Goal: Information Seeking & Learning: Find specific fact

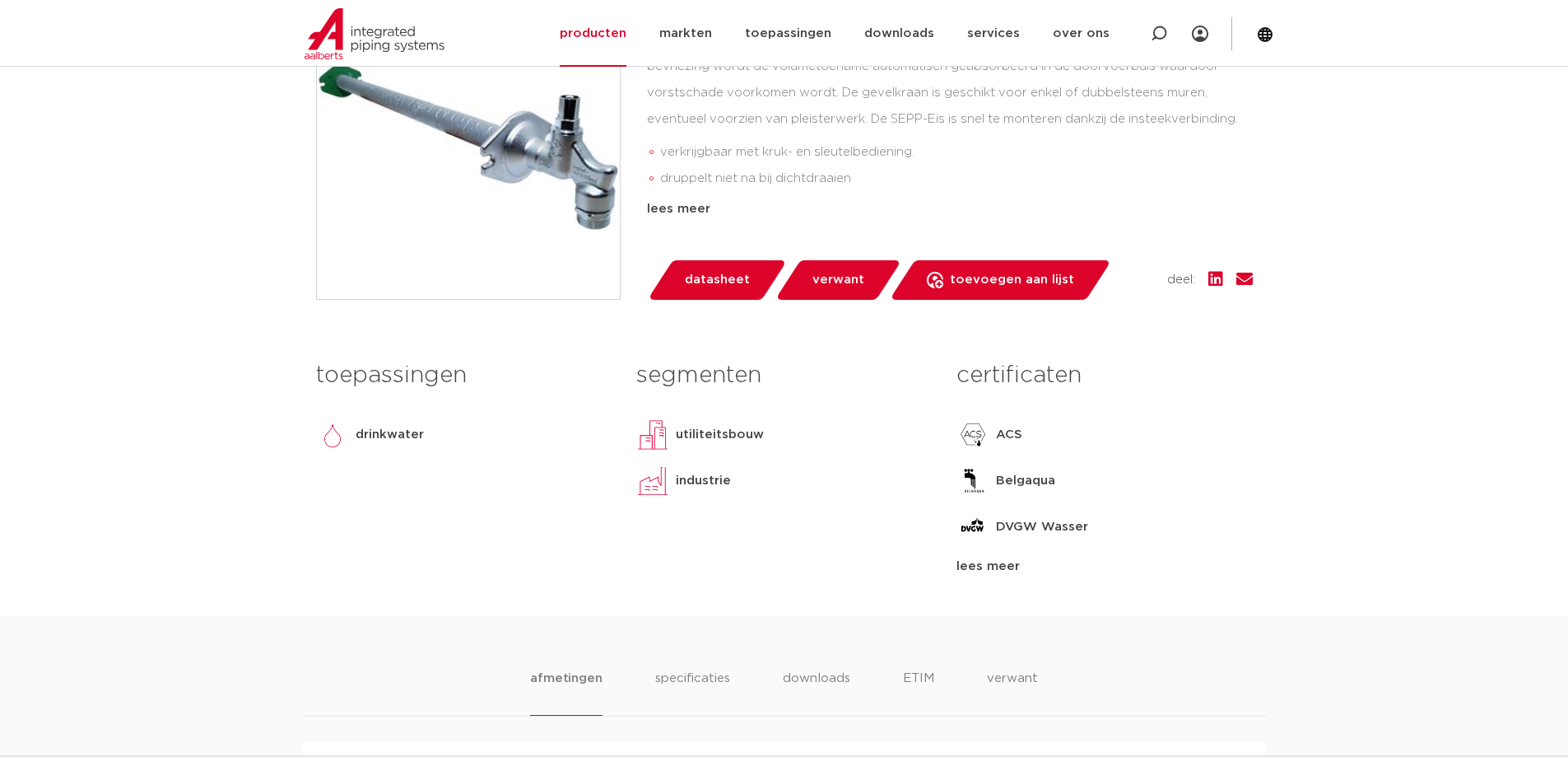
scroll to position [741, 0]
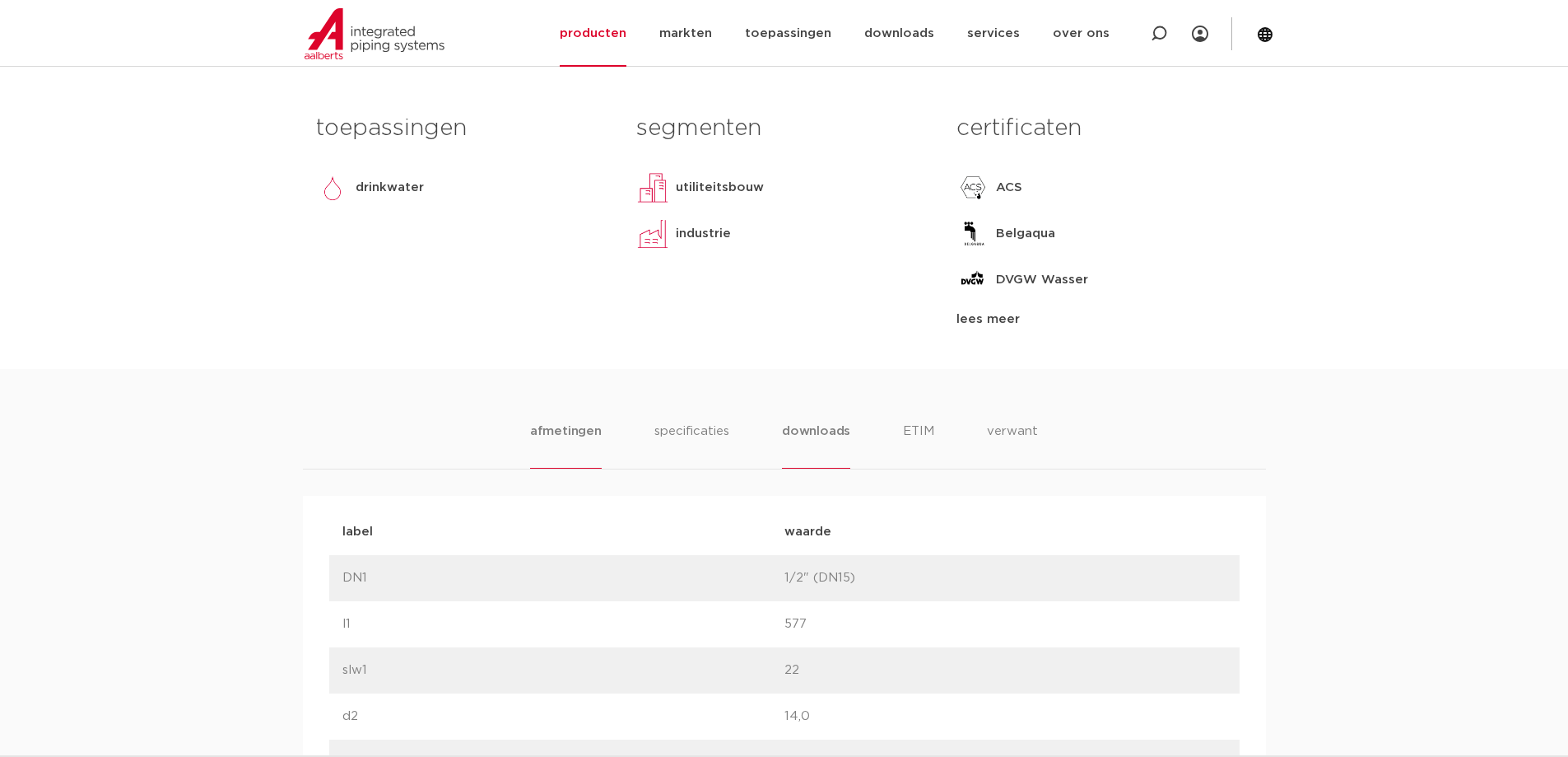
click at [811, 438] on li "downloads" at bounding box center [816, 445] width 68 height 47
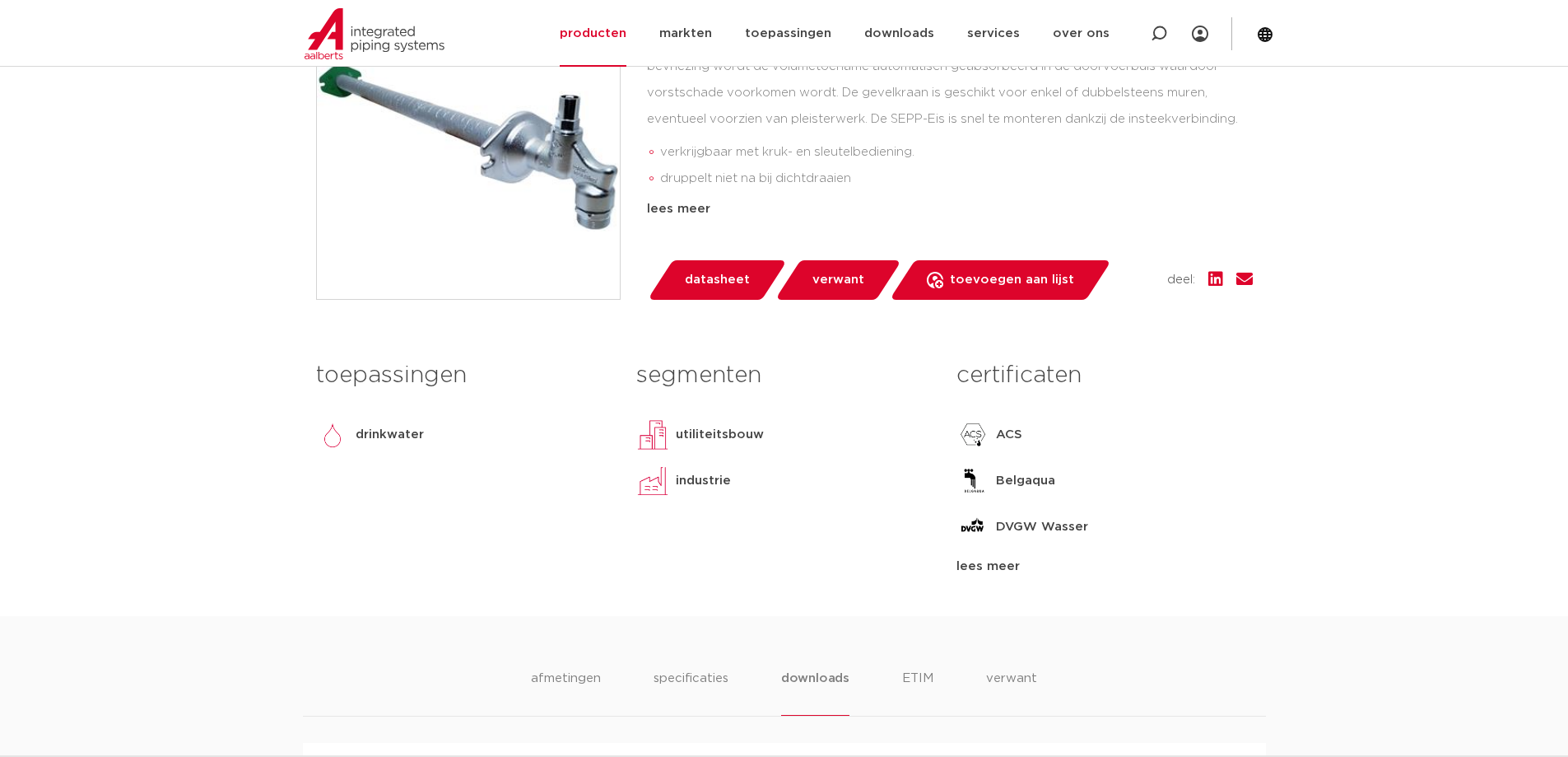
scroll to position [247, 0]
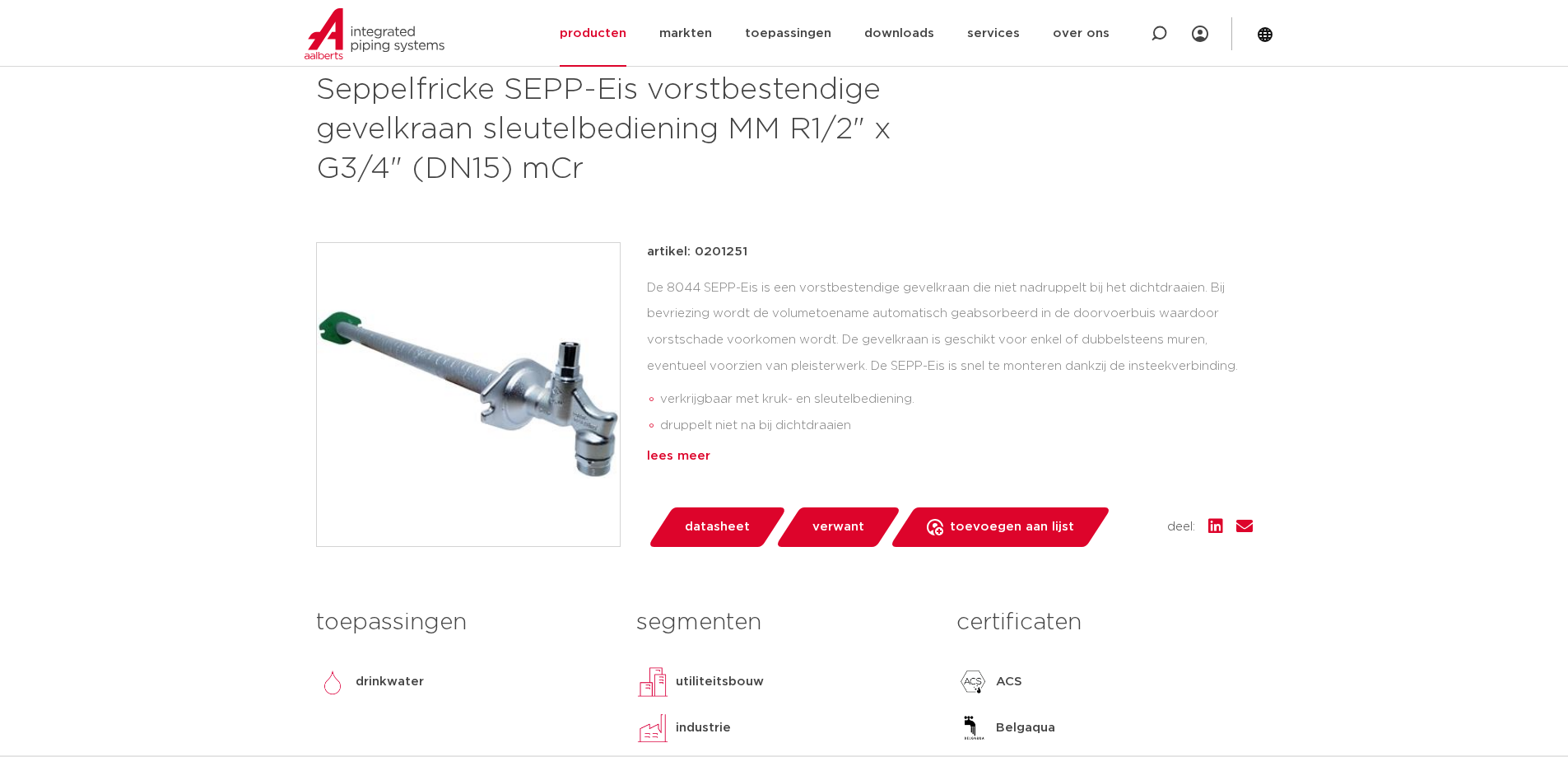
click at [687, 457] on div "lees meer" at bounding box center [950, 456] width 606 height 19
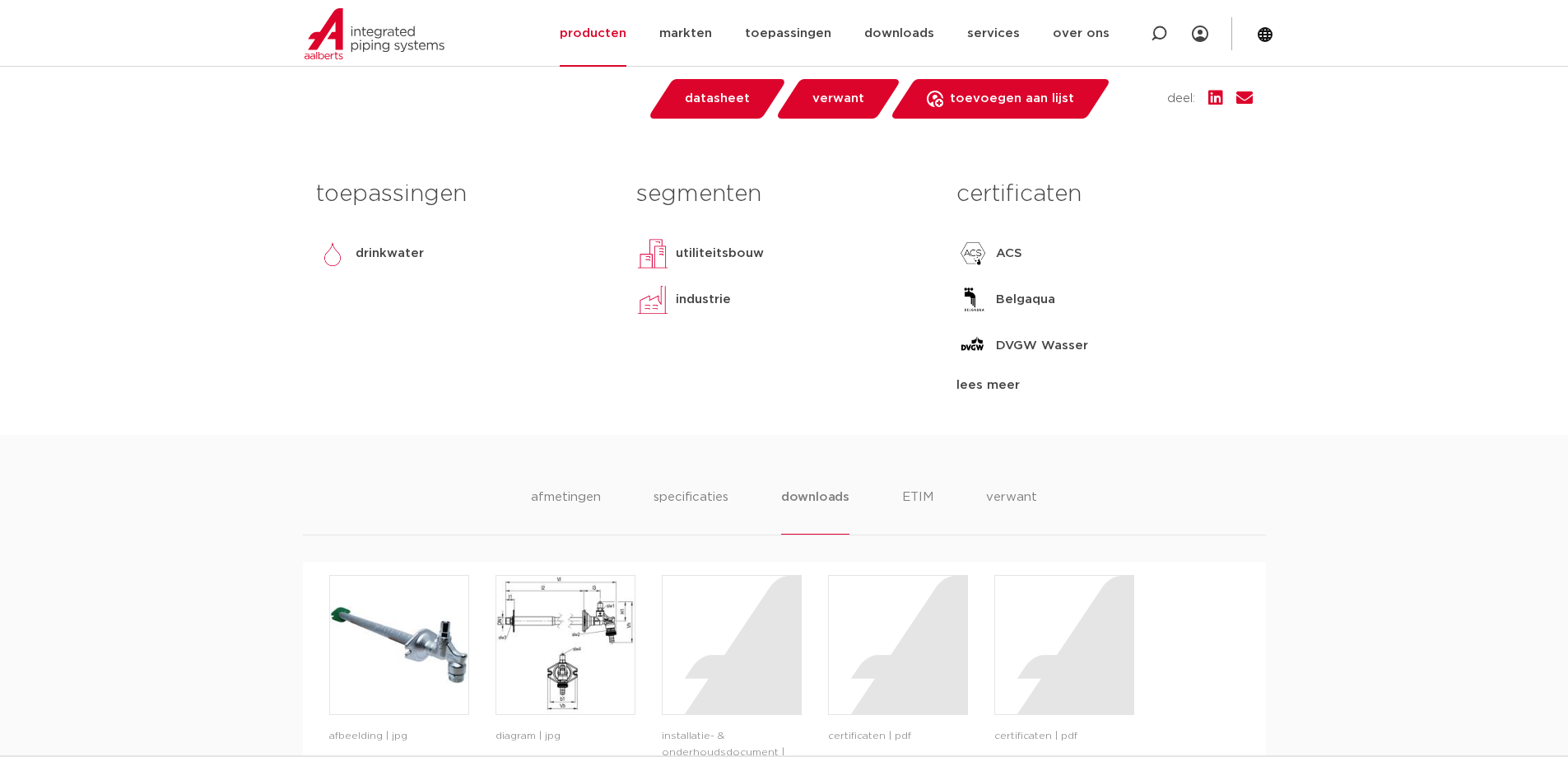
scroll to position [906, 0]
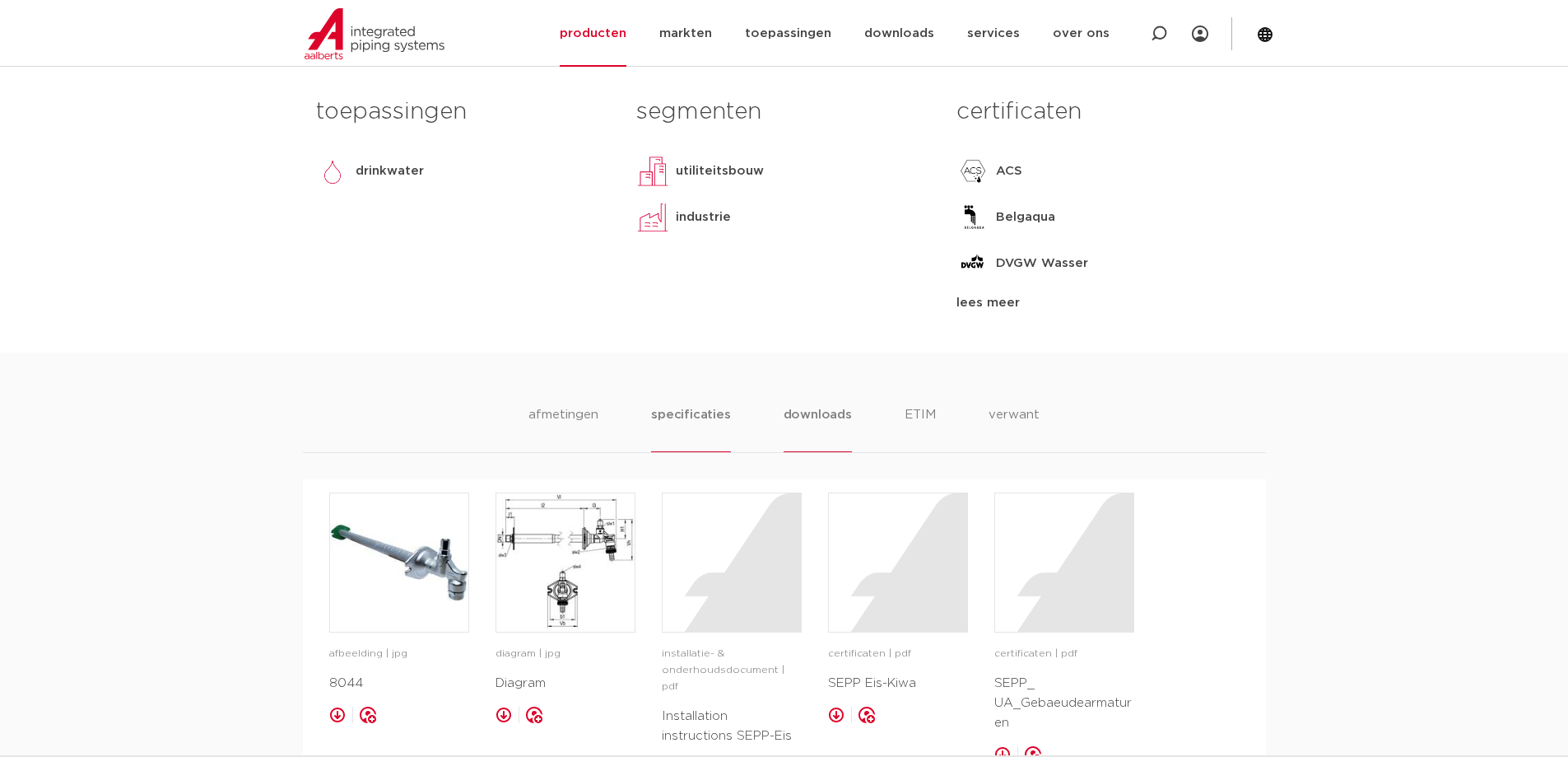
click at [679, 414] on li "specificaties" at bounding box center [691, 428] width 79 height 47
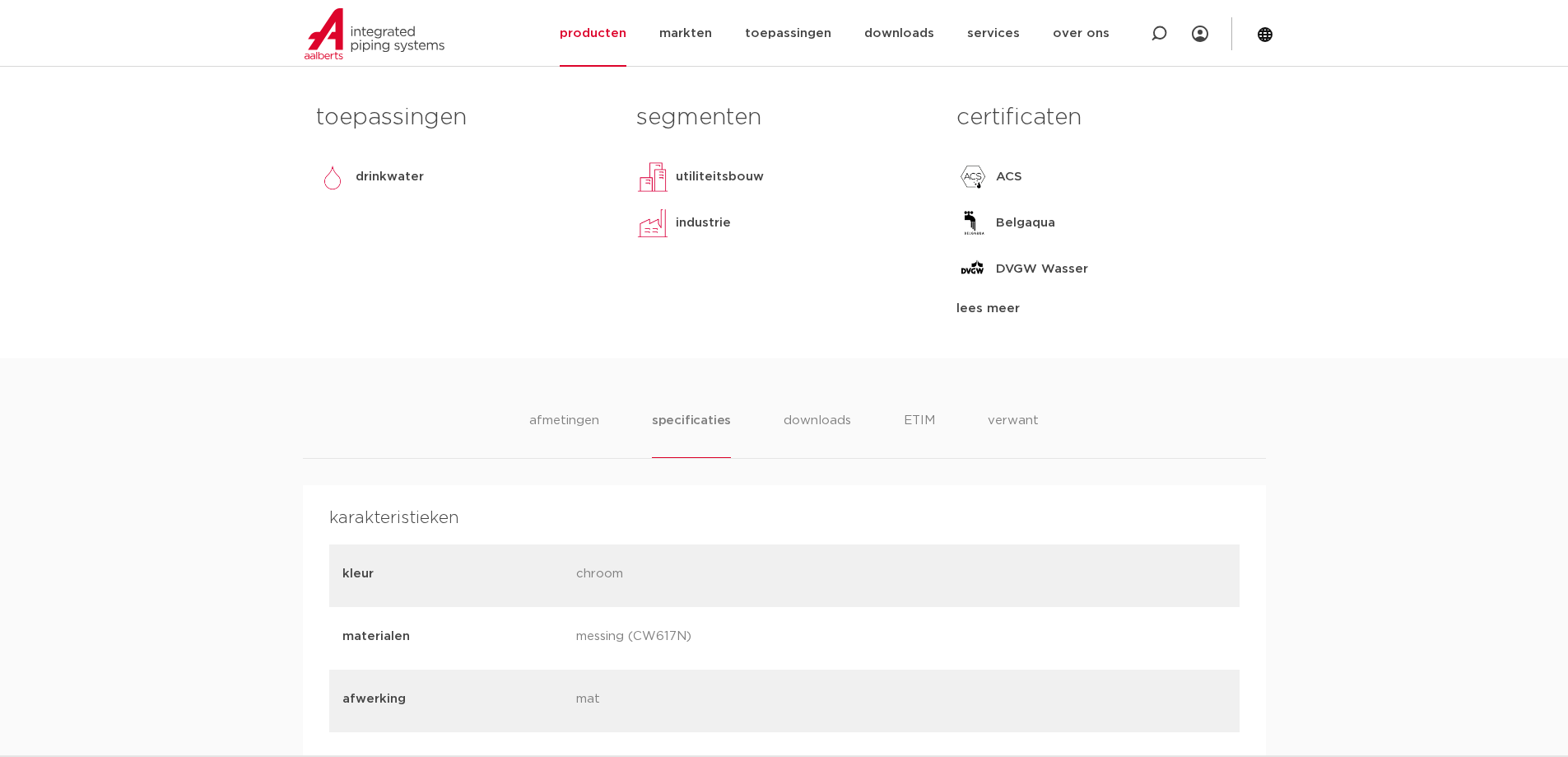
scroll to position [736, 0]
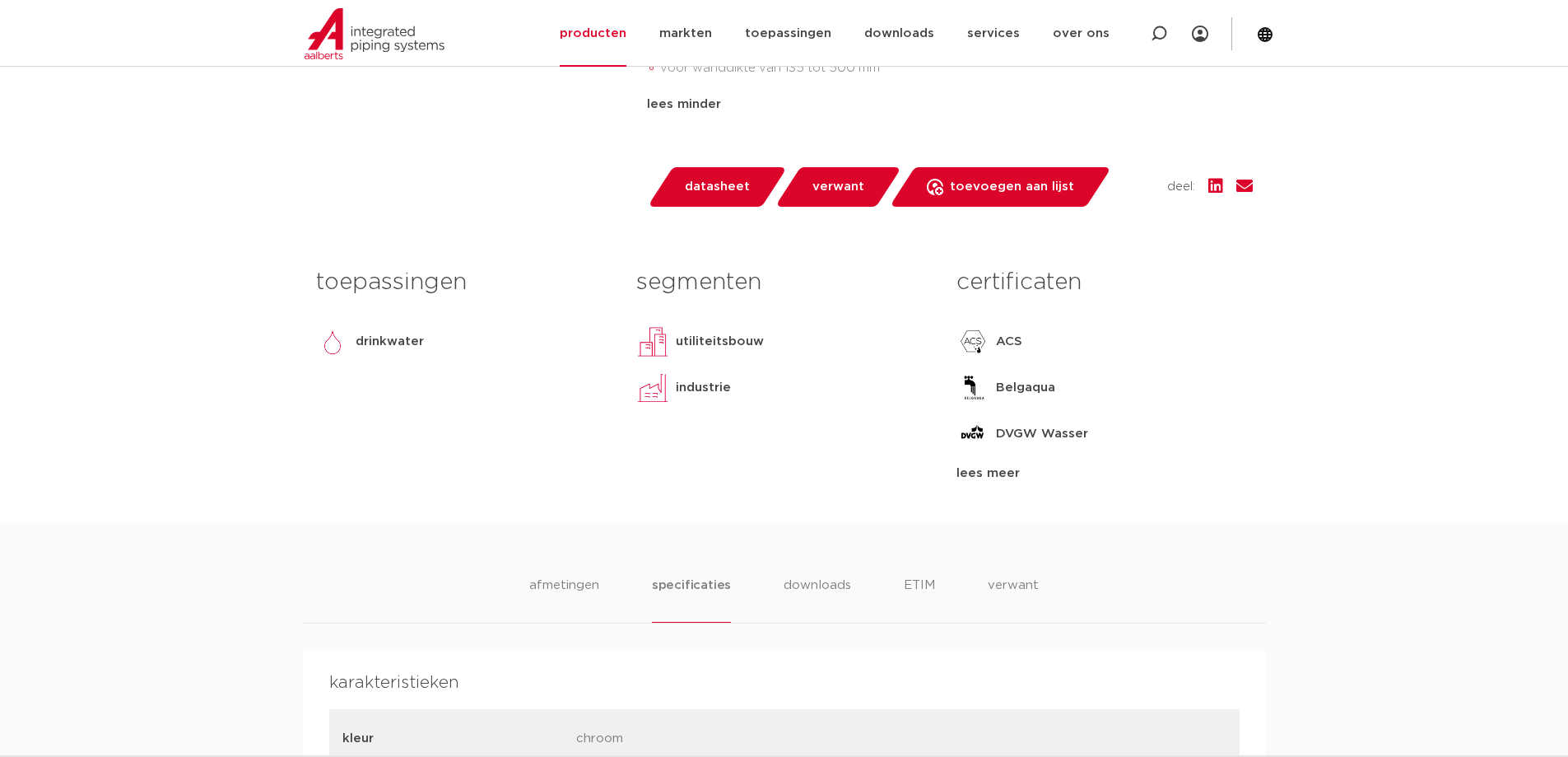
click at [982, 467] on div "lees meer" at bounding box center [1104, 473] width 296 height 19
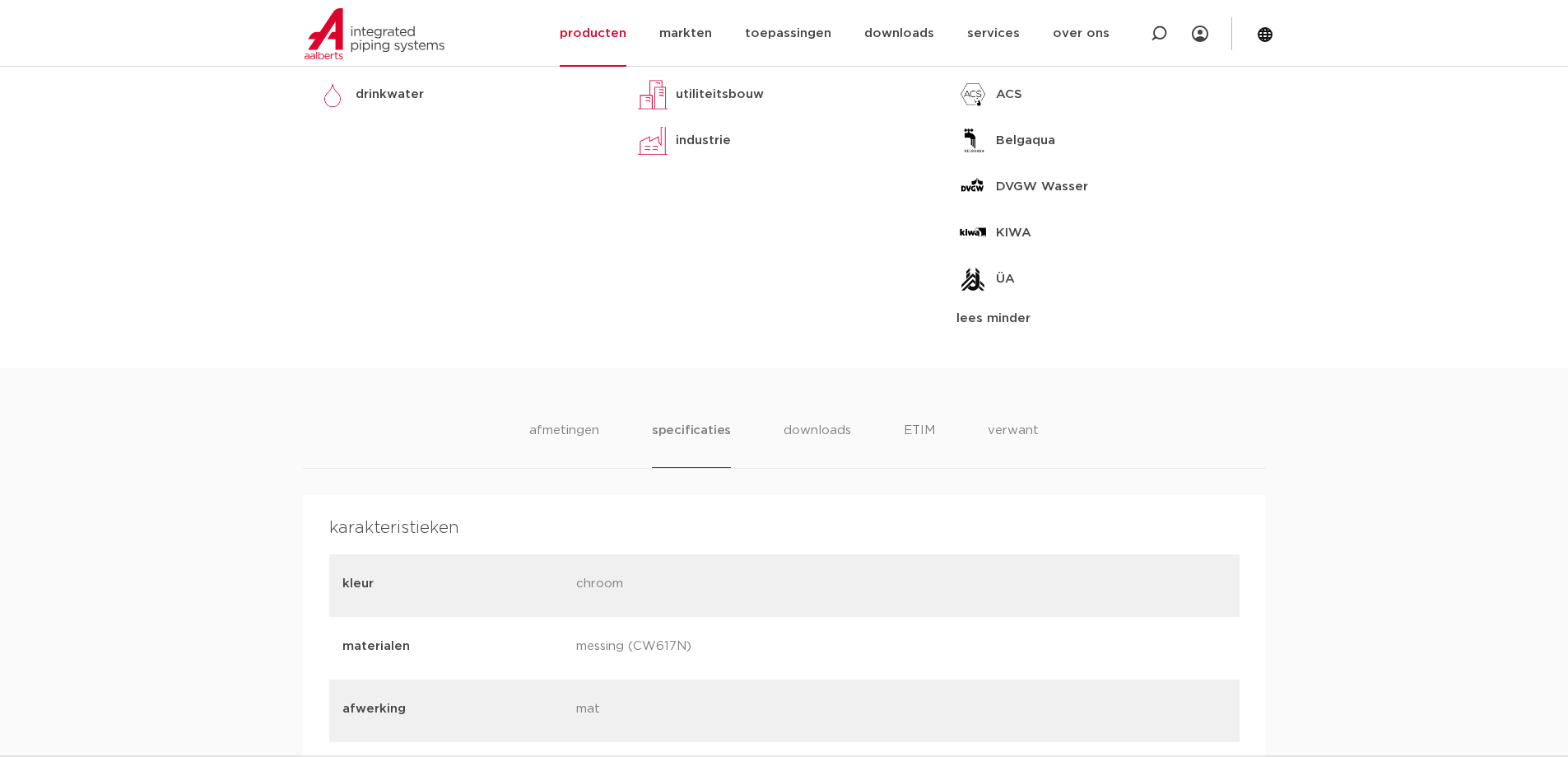
scroll to position [1065, 0]
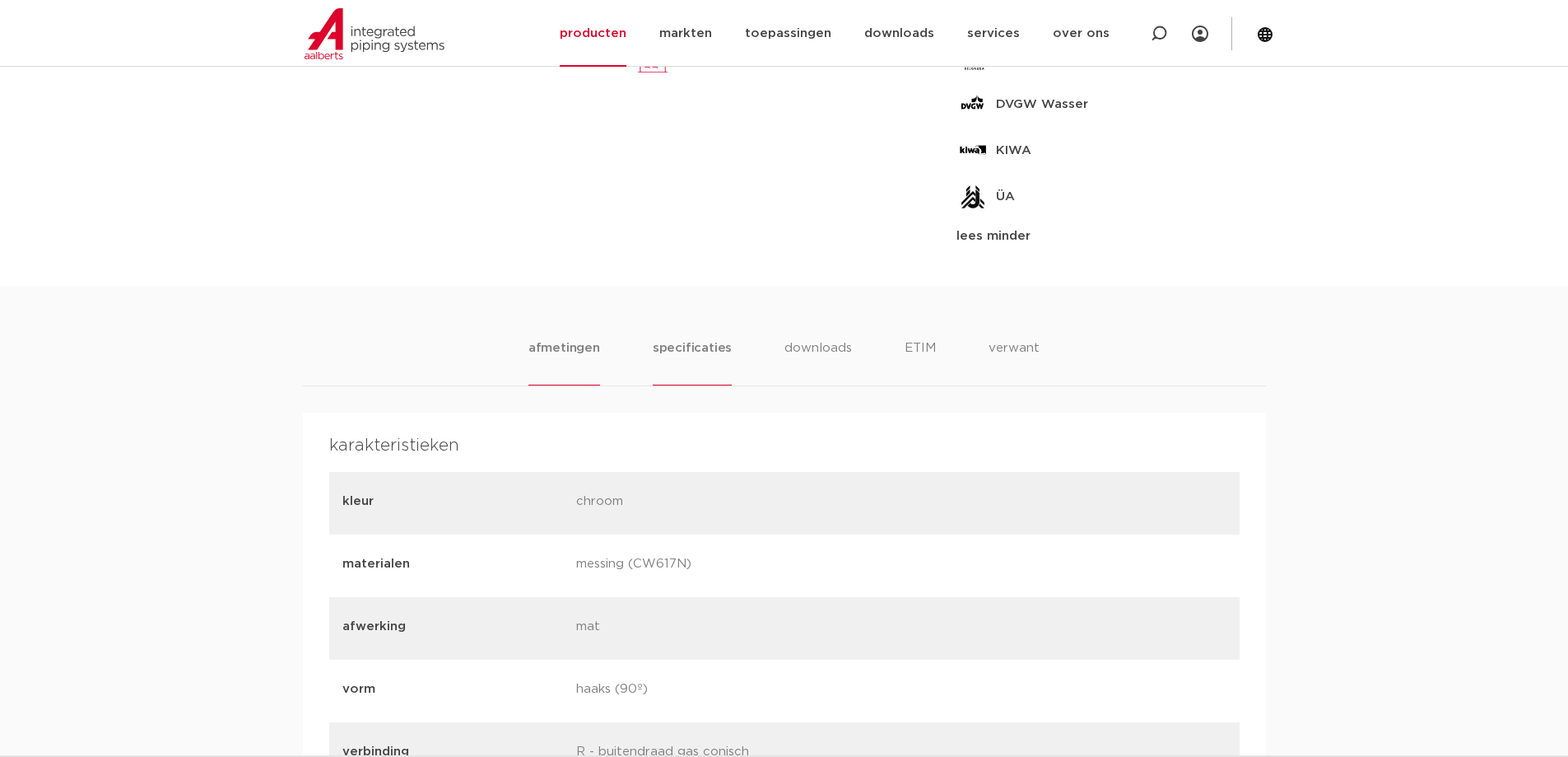
click at [552, 351] on li "afmetingen" at bounding box center [565, 361] width 72 height 47
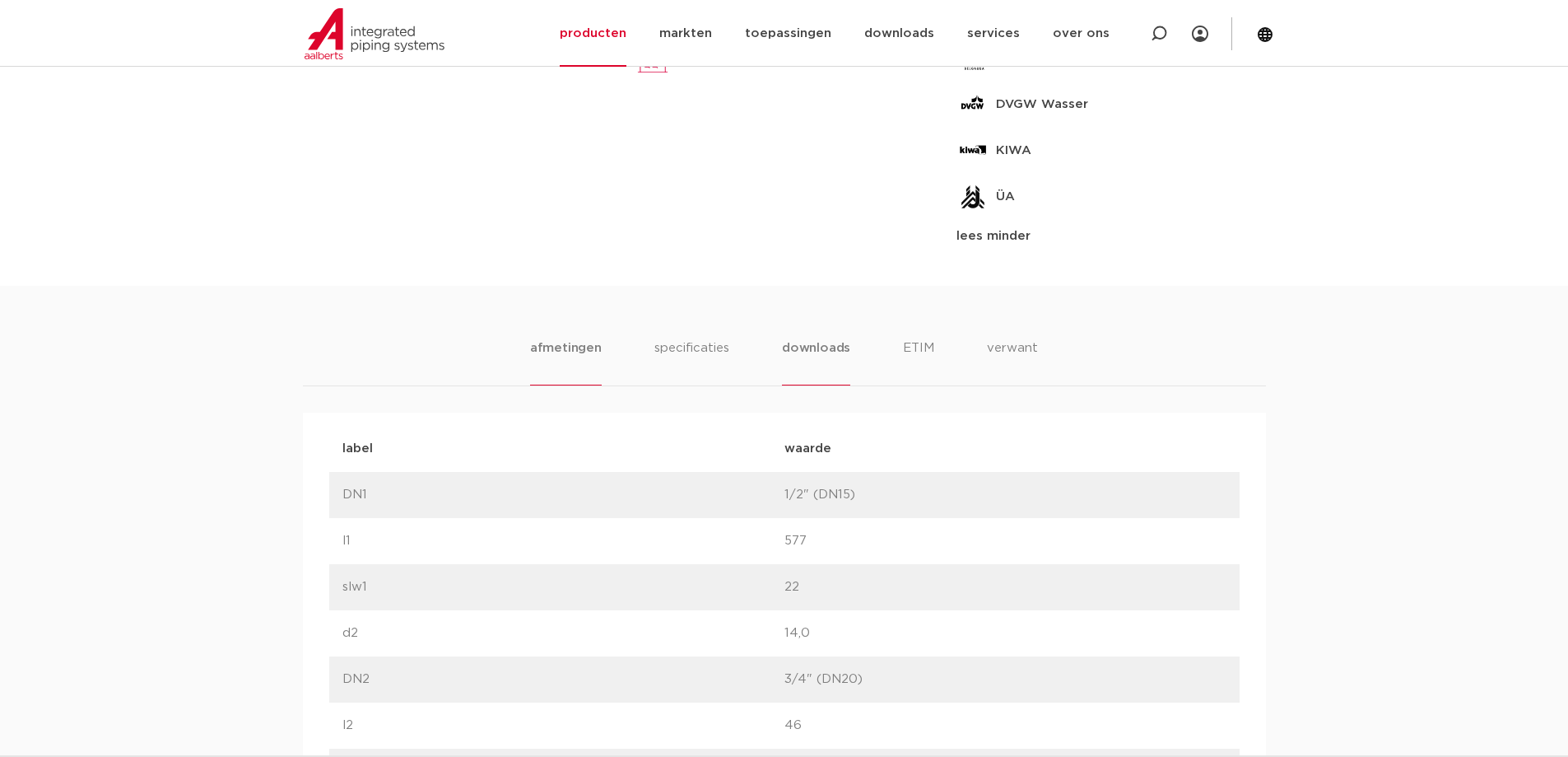
click at [803, 345] on li "downloads" at bounding box center [816, 361] width 68 height 47
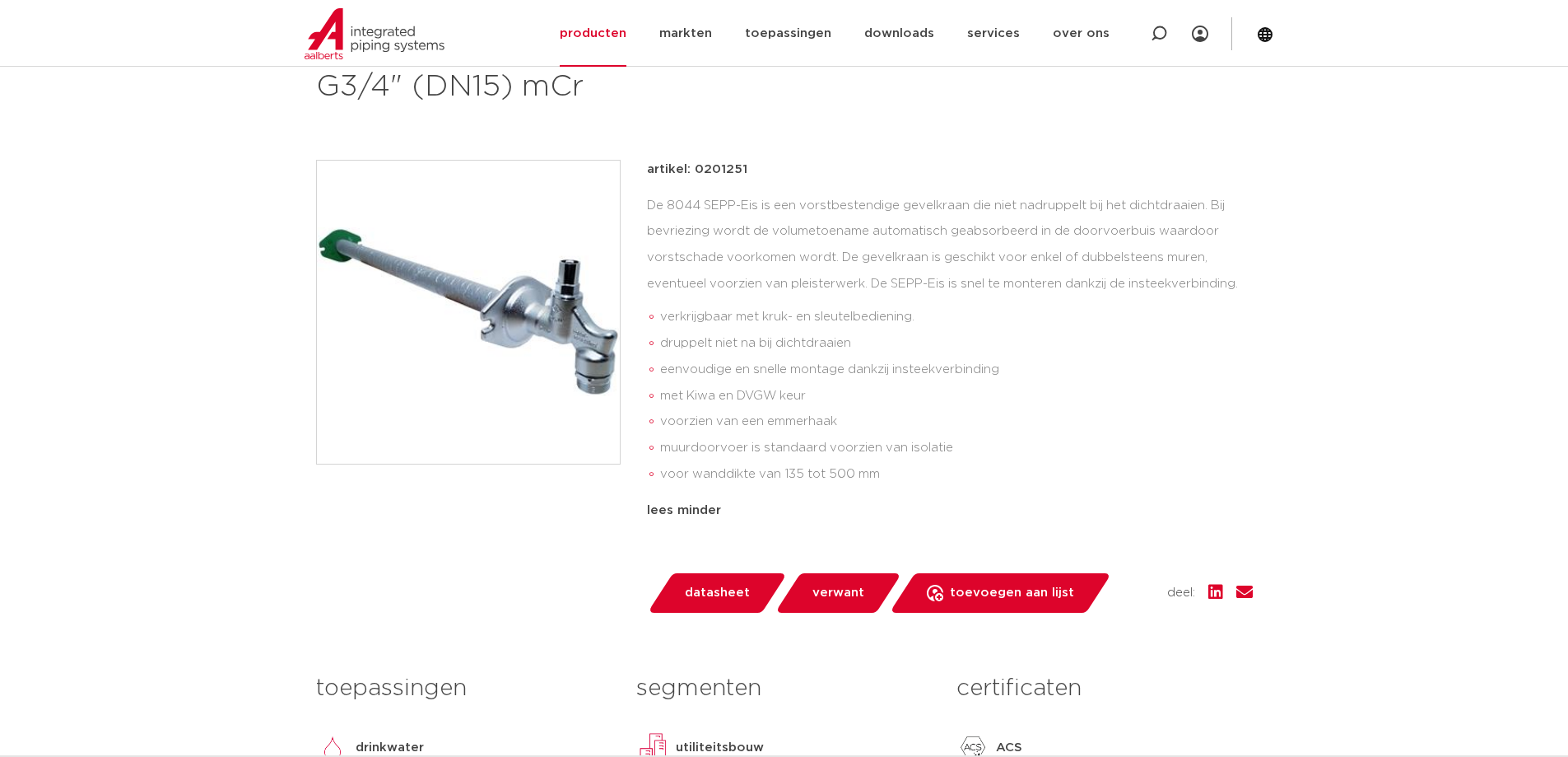
scroll to position [494, 0]
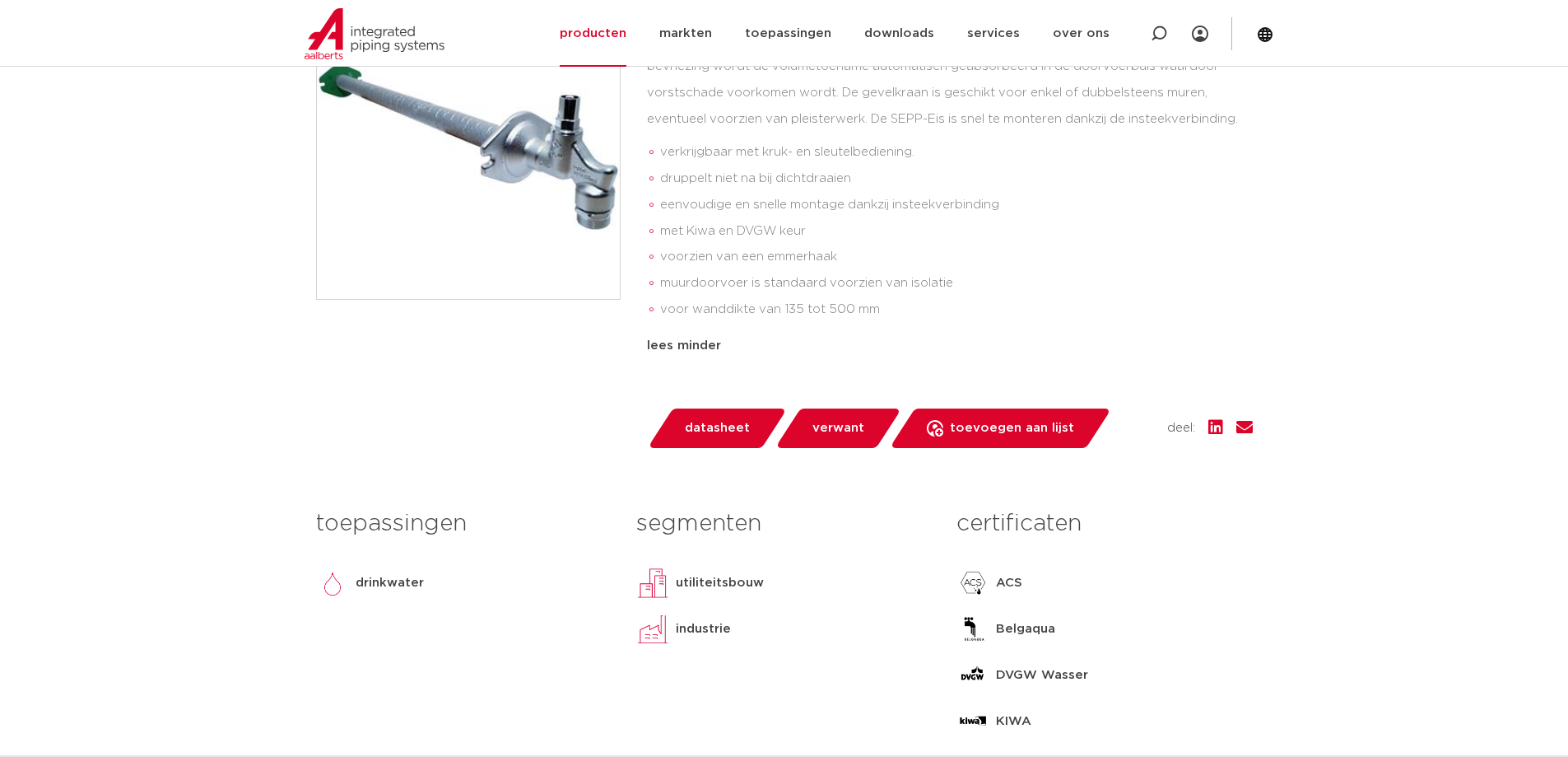
click at [839, 427] on span "verwant" at bounding box center [838, 428] width 52 height 27
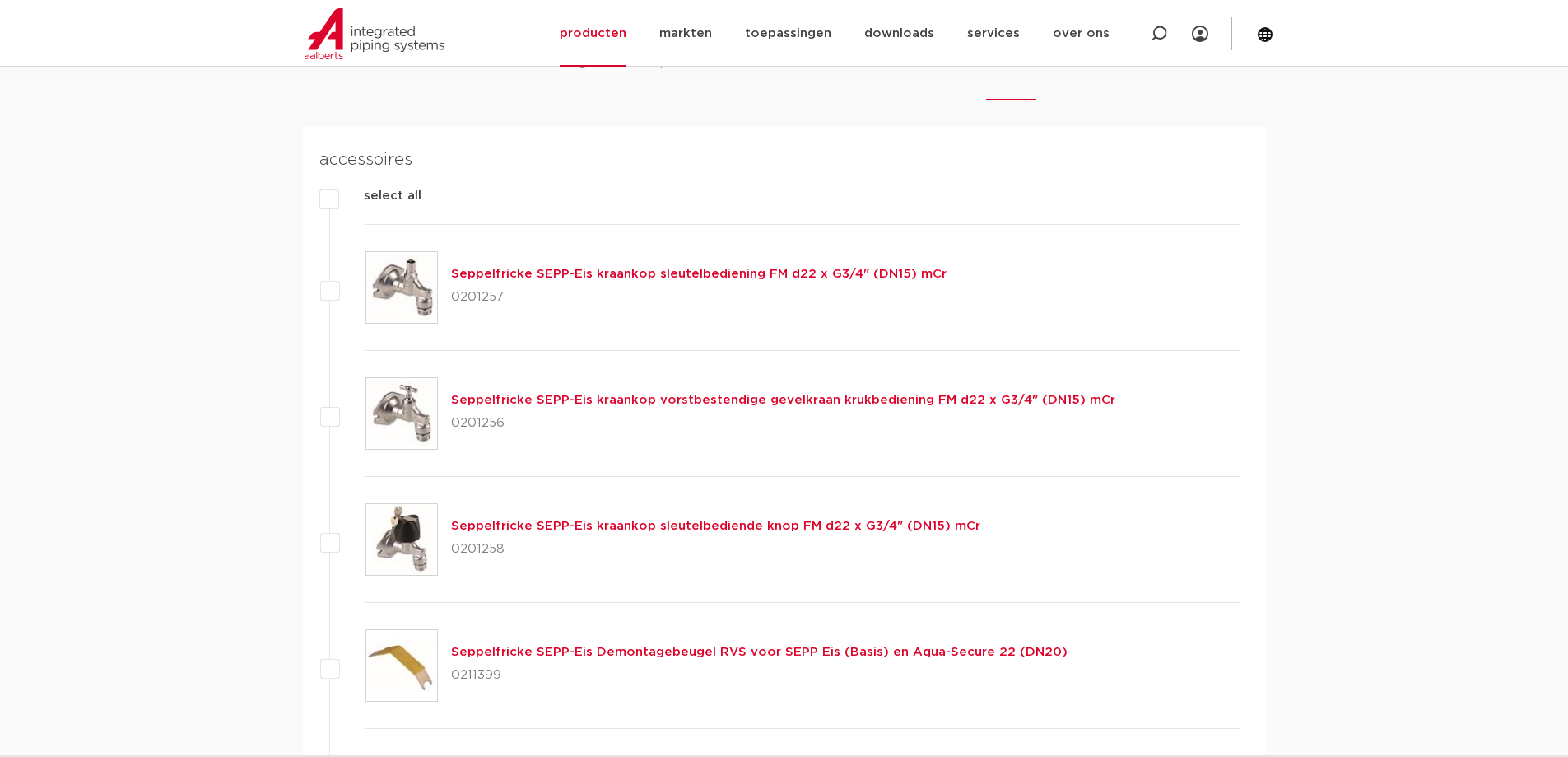
click at [616, 275] on link "Seppelfricke SEPP-Eis kraankop sleutelbediening FM d22 x G3/4" (DN15) mCr" at bounding box center [699, 274] width 495 height 12
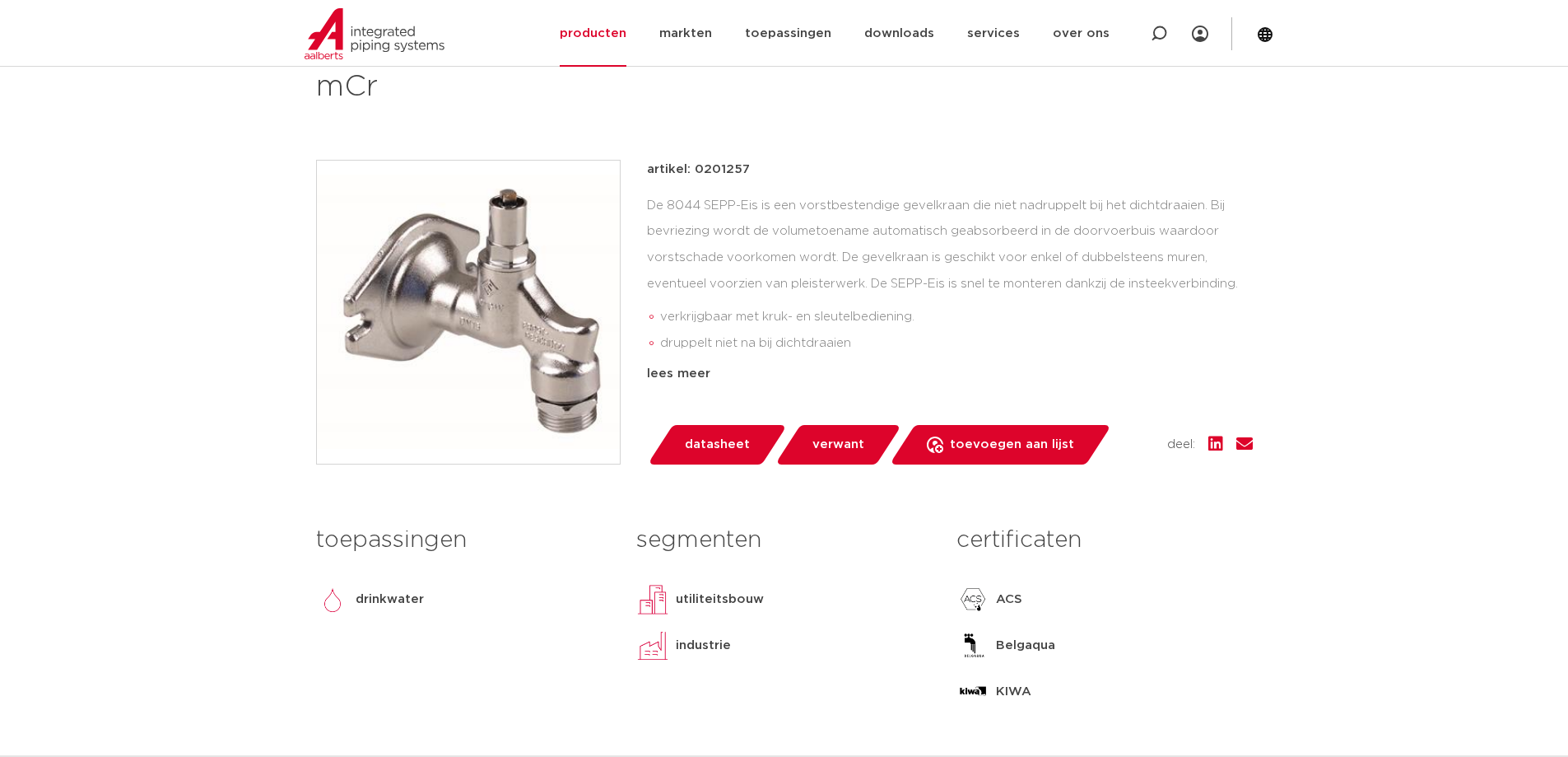
click at [839, 442] on span "verwant" at bounding box center [838, 445] width 52 height 27
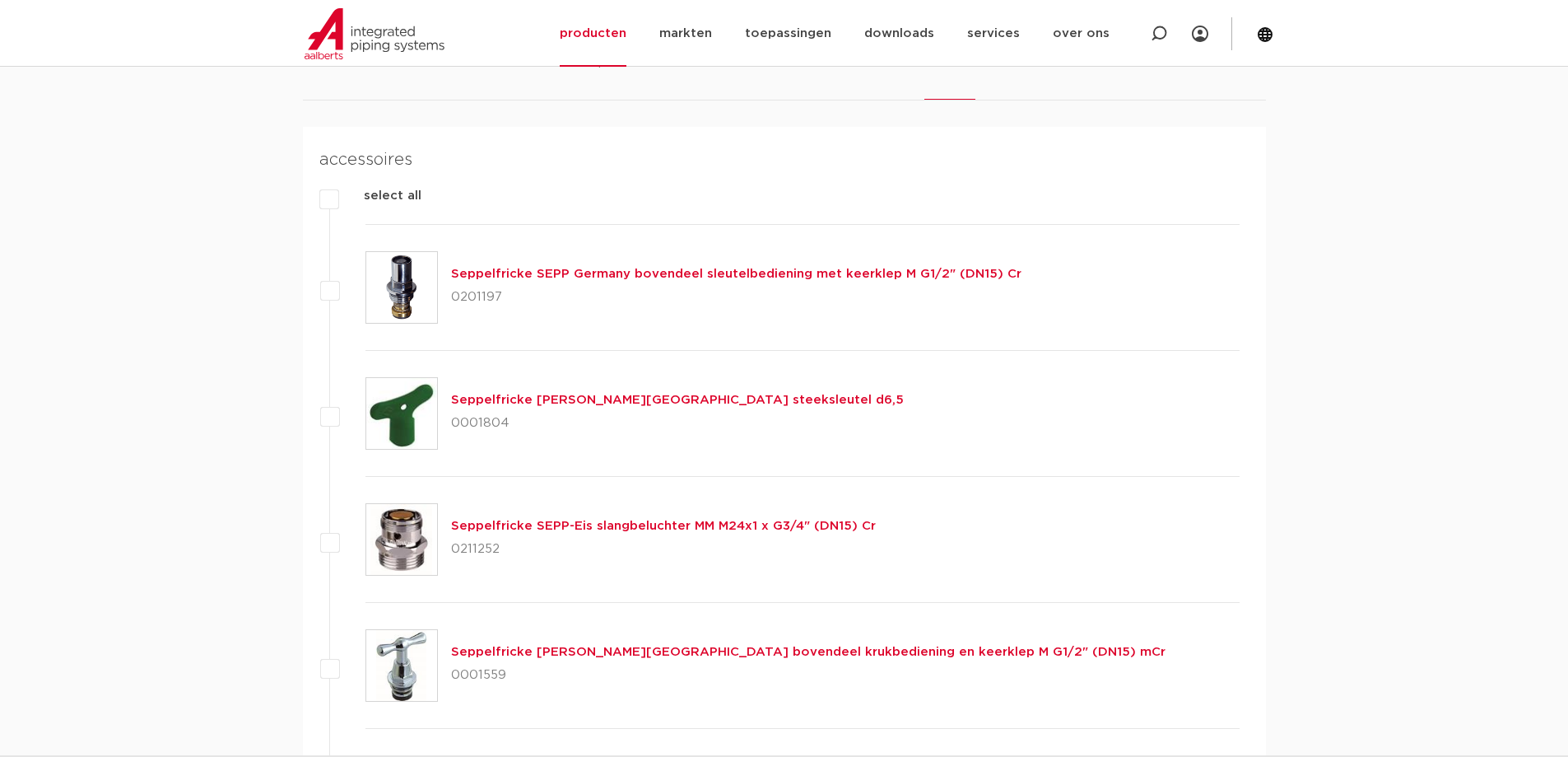
scroll to position [1007, 0]
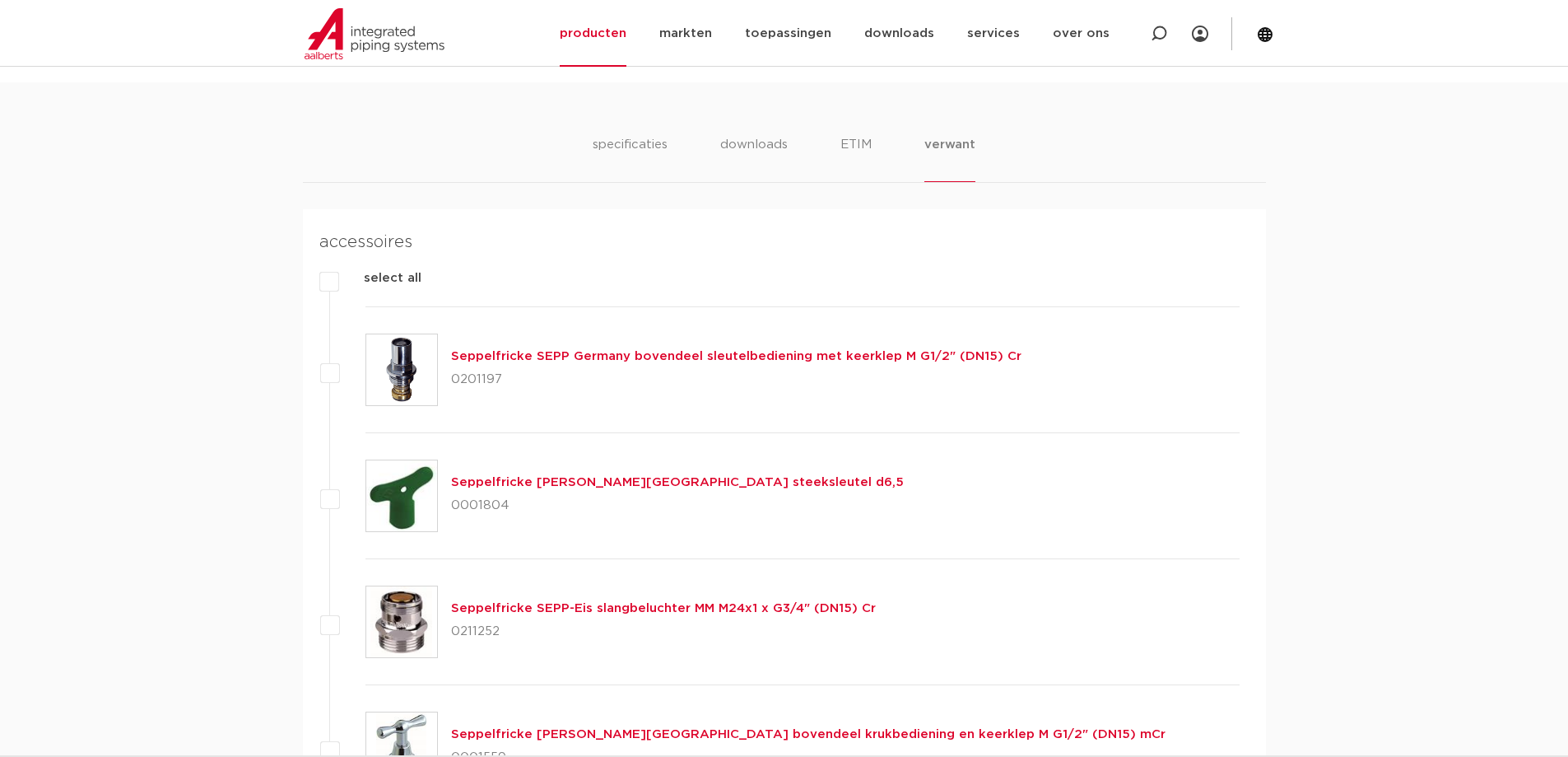
click at [600, 479] on link "Seppelfricke [PERSON_NAME][GEOGRAPHIC_DATA] steeksleutel d6,5" at bounding box center [677, 482] width 453 height 12
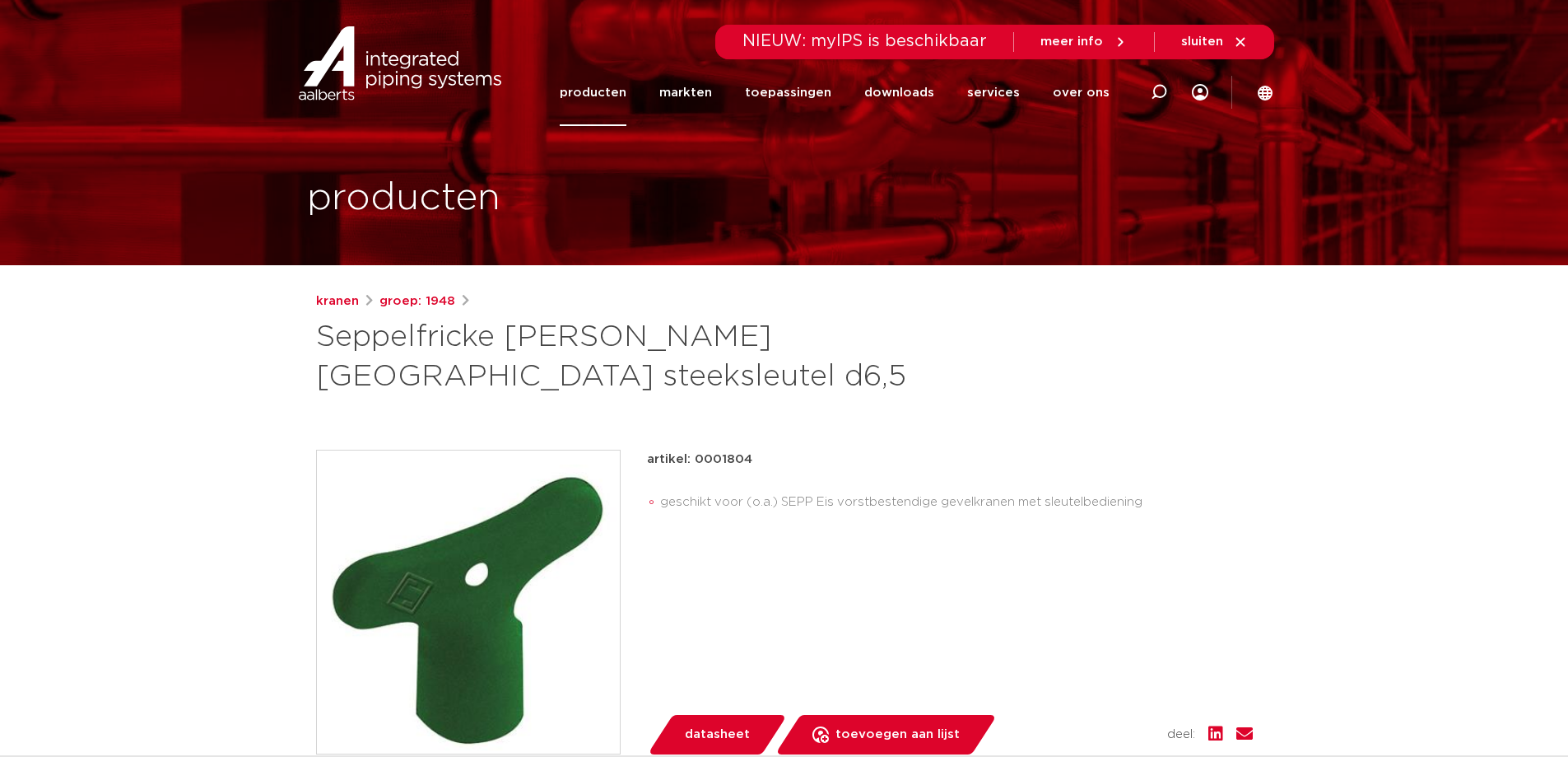
click at [737, 457] on p "artikel: 0001804" at bounding box center [699, 458] width 105 height 19
copy p "0001804"
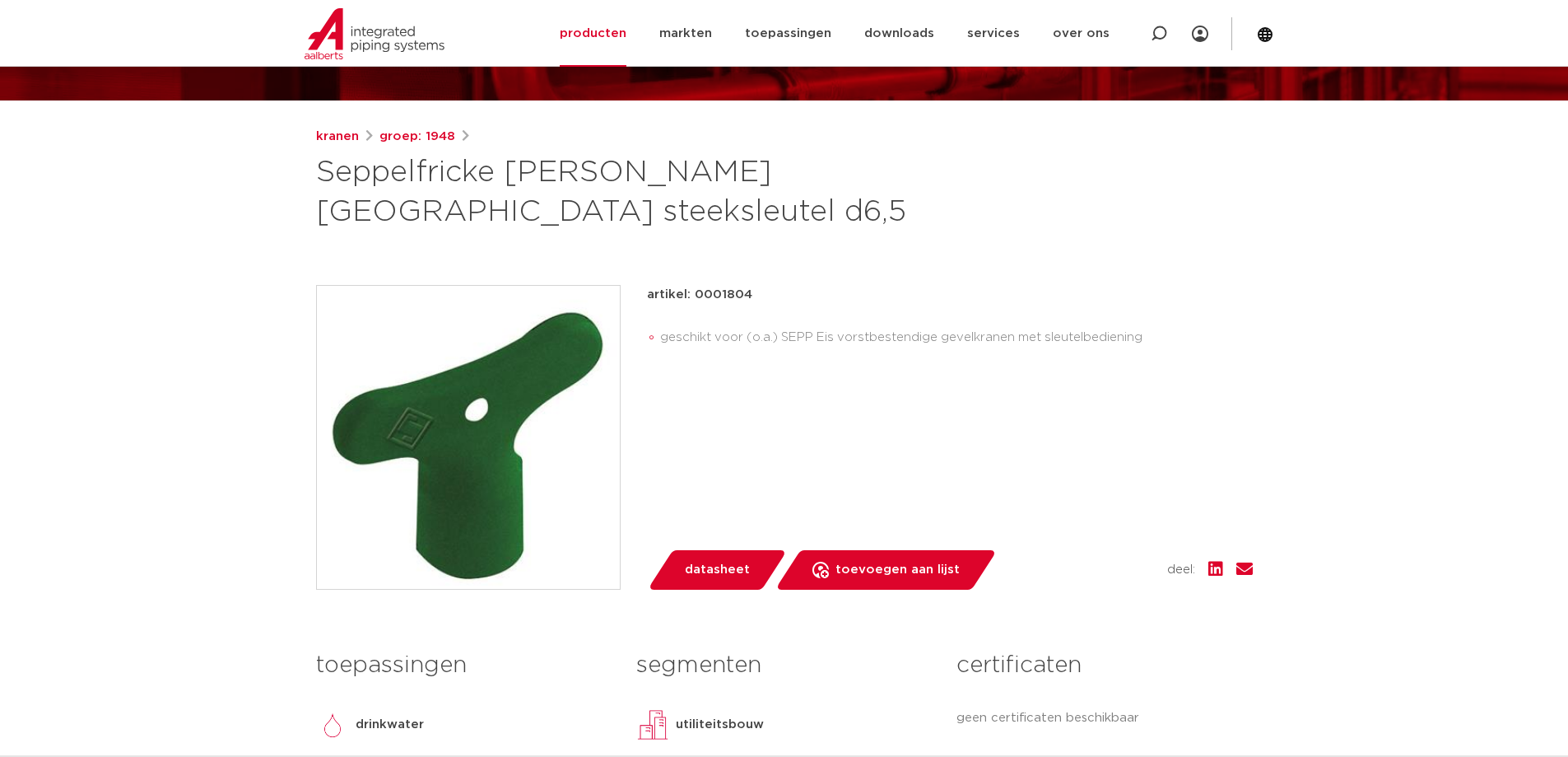
scroll to position [329, 0]
